Goal: Use online tool/utility: Utilize a website feature to perform a specific function

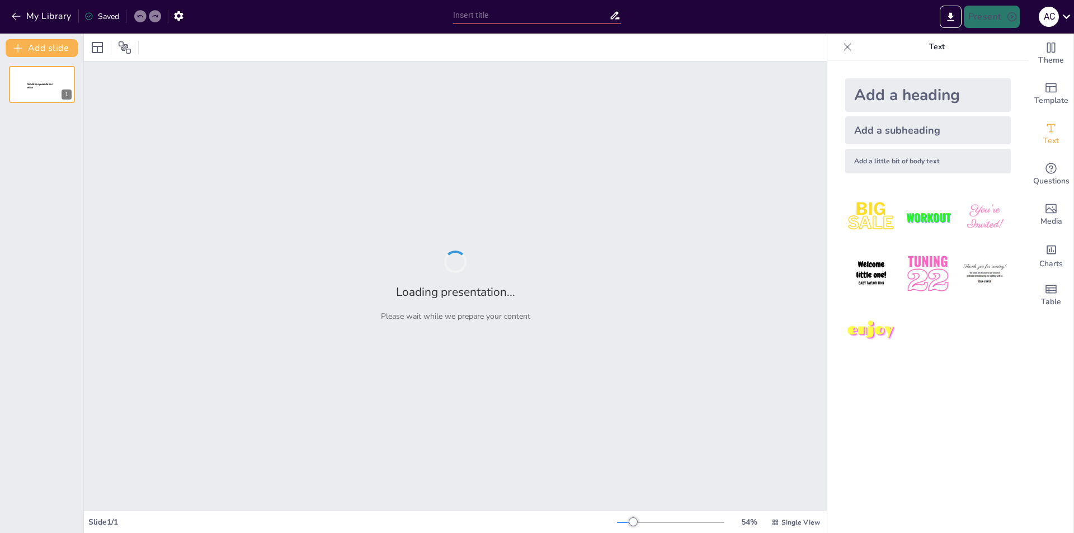
type input "IA en el Aula: ¿Ayuda o Trampa?"
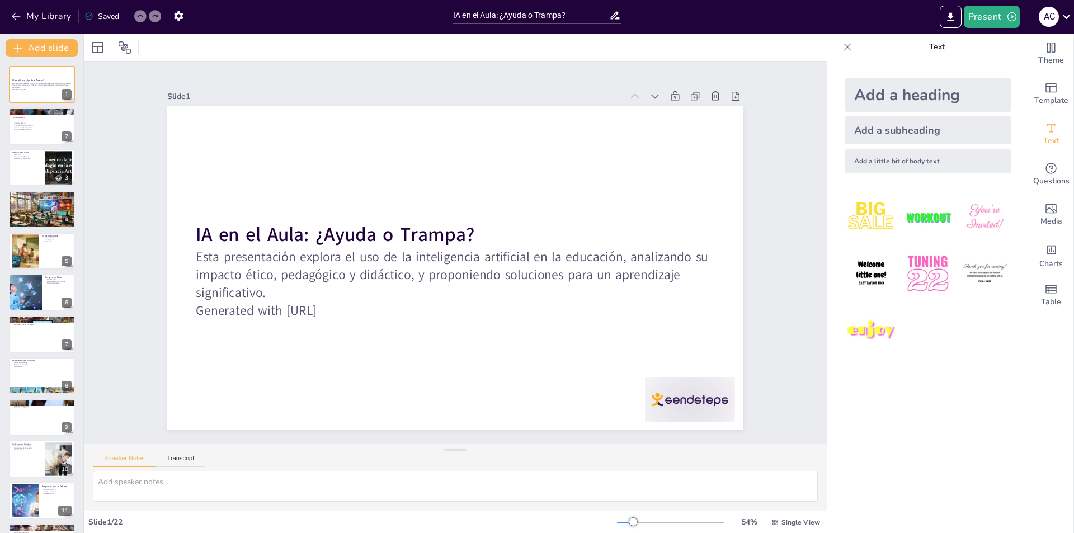
checkbox input "true"
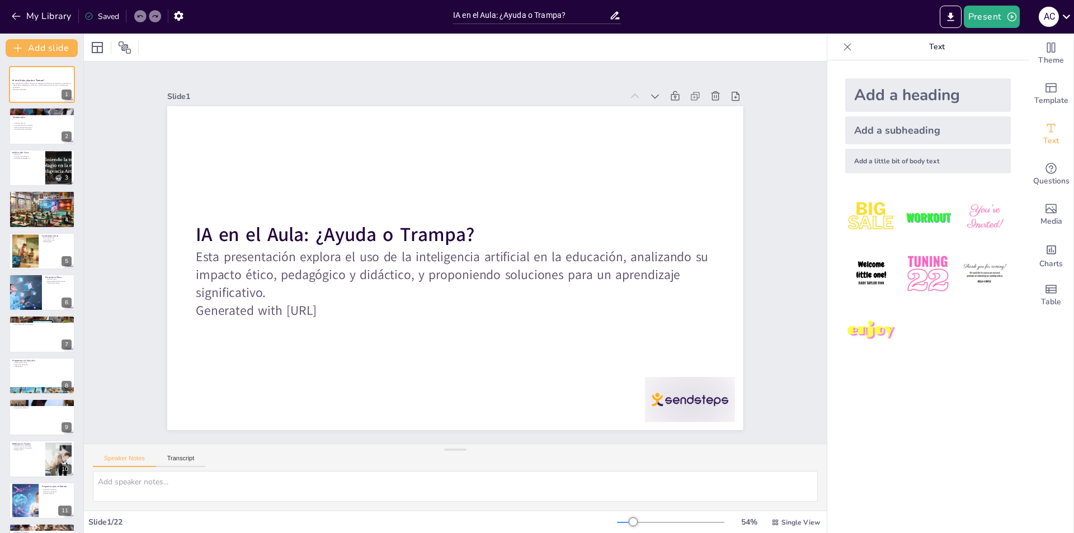
checkbox input "true"
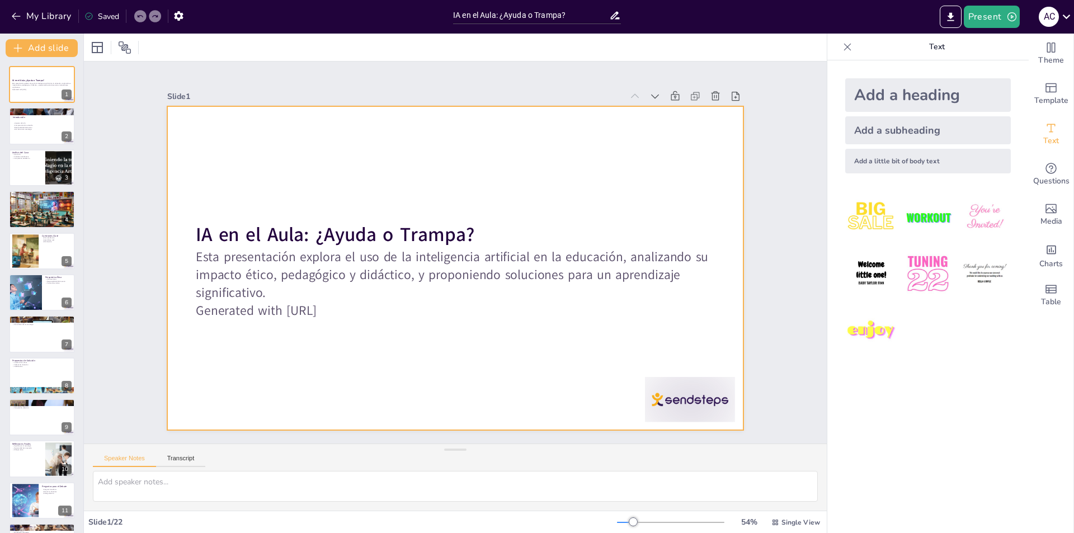
checkbox input "true"
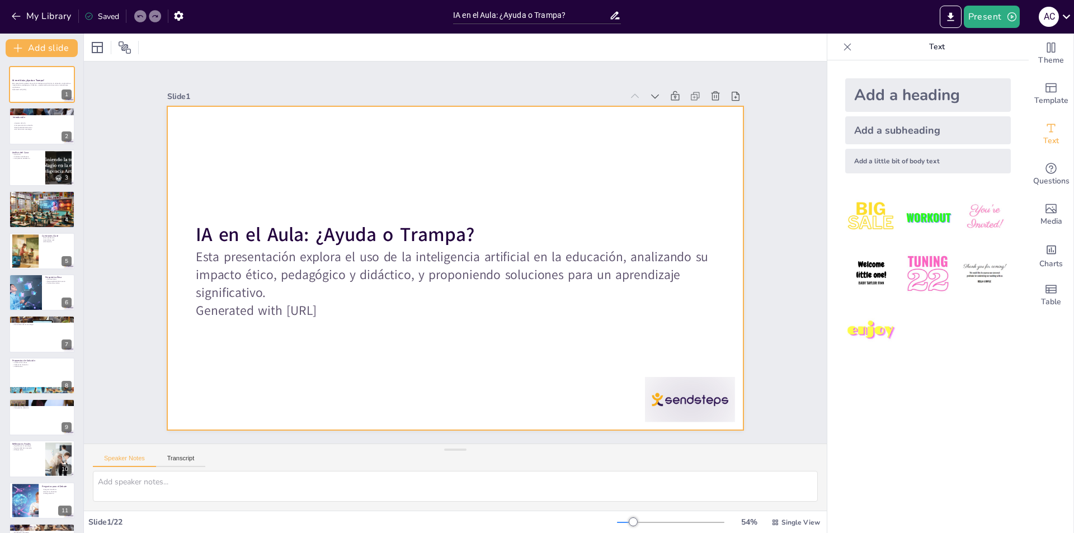
checkbox input "true"
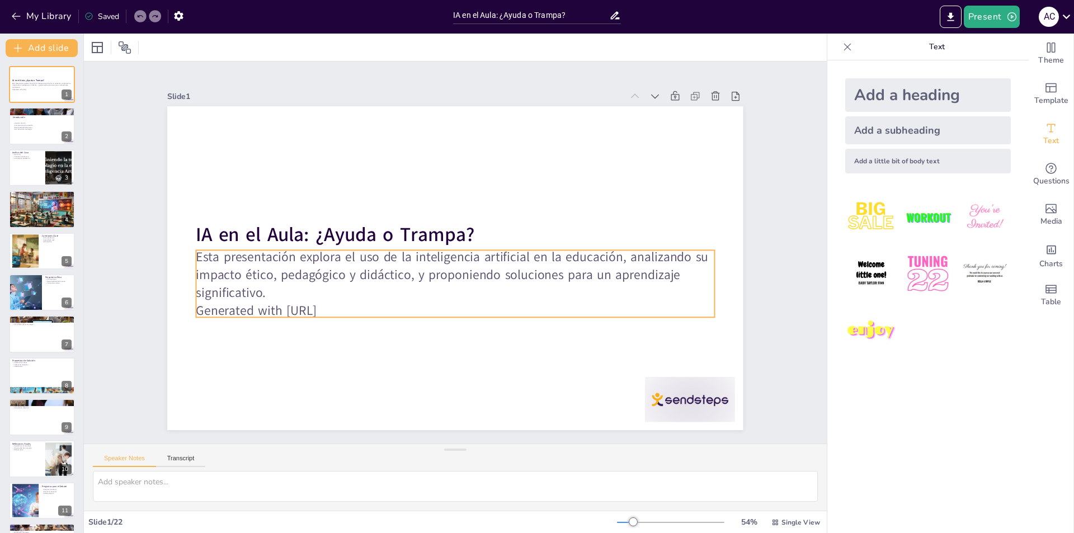
checkbox input "true"
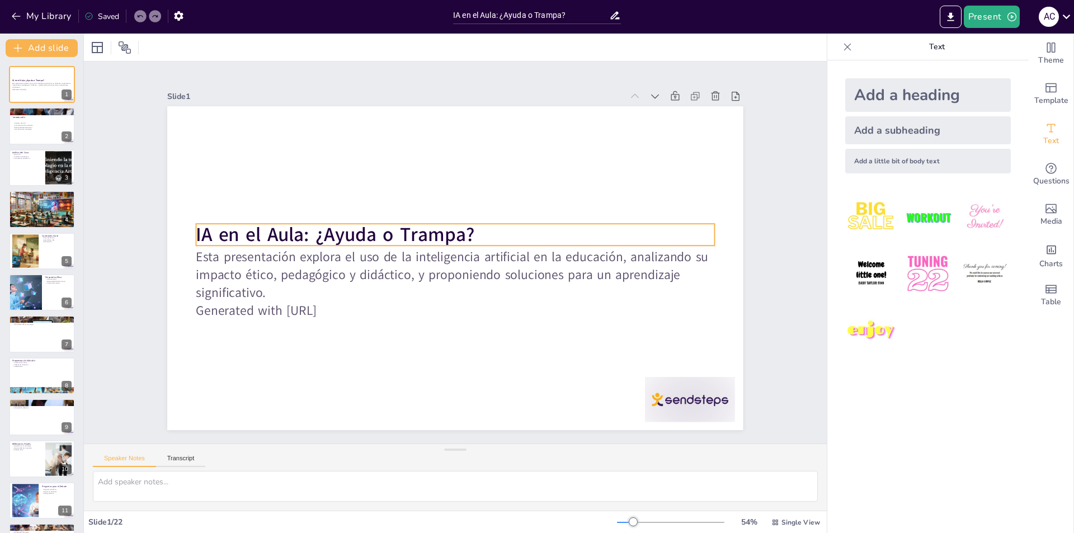
checkbox input "true"
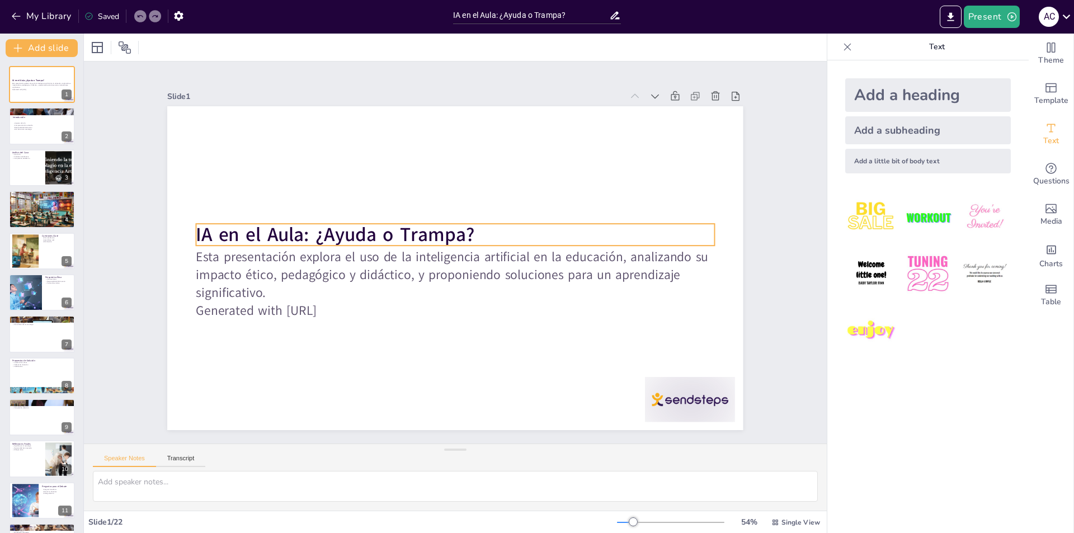
checkbox input "true"
